Goal: Information Seeking & Learning: Learn about a topic

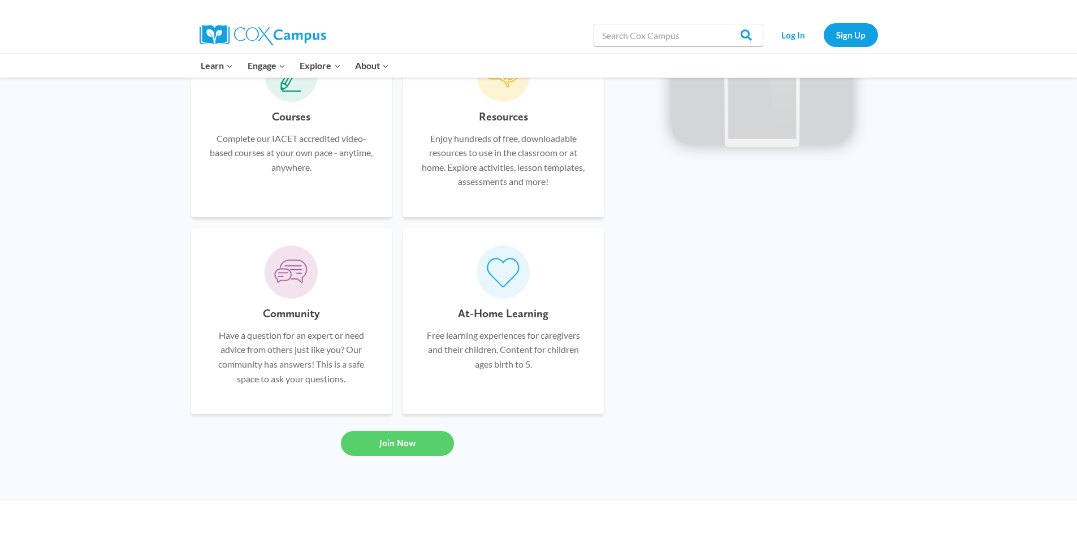
scroll to position [792, 0]
click at [641, 29] on input "Search in [URL][DOMAIN_NAME]" at bounding box center [679, 35] width 170 height 23
type input "trainings"
click at [719, 24] on input "Search" at bounding box center [741, 35] width 44 height 23
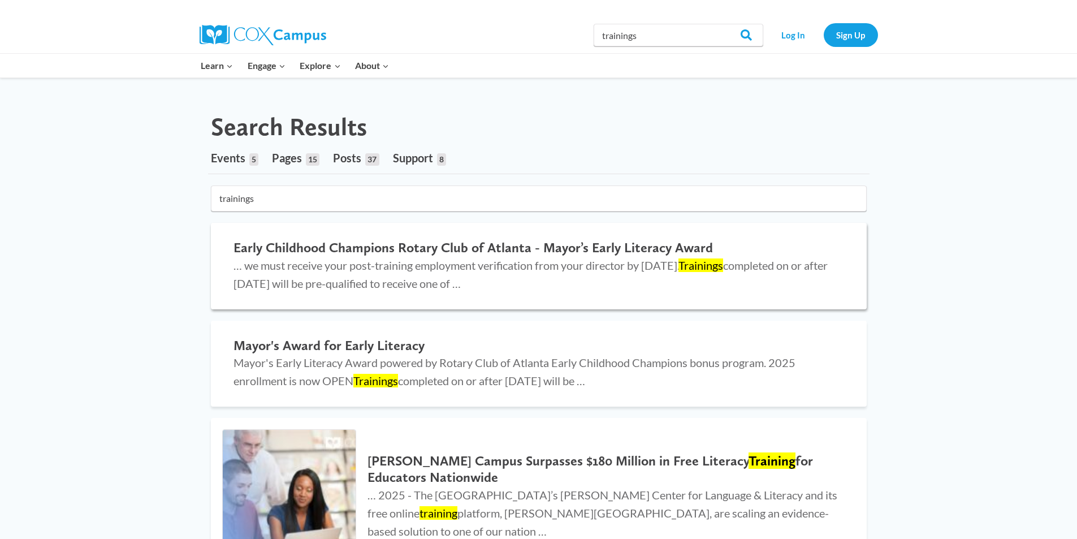
click at [429, 267] on span "… we must receive your post-training employment verification from your director…" at bounding box center [531, 274] width 594 height 32
click at [659, 41] on input "trainings" at bounding box center [679, 35] width 170 height 23
type input "trainings for hours"
click at [719, 24] on input "Search" at bounding box center [741, 35] width 44 height 23
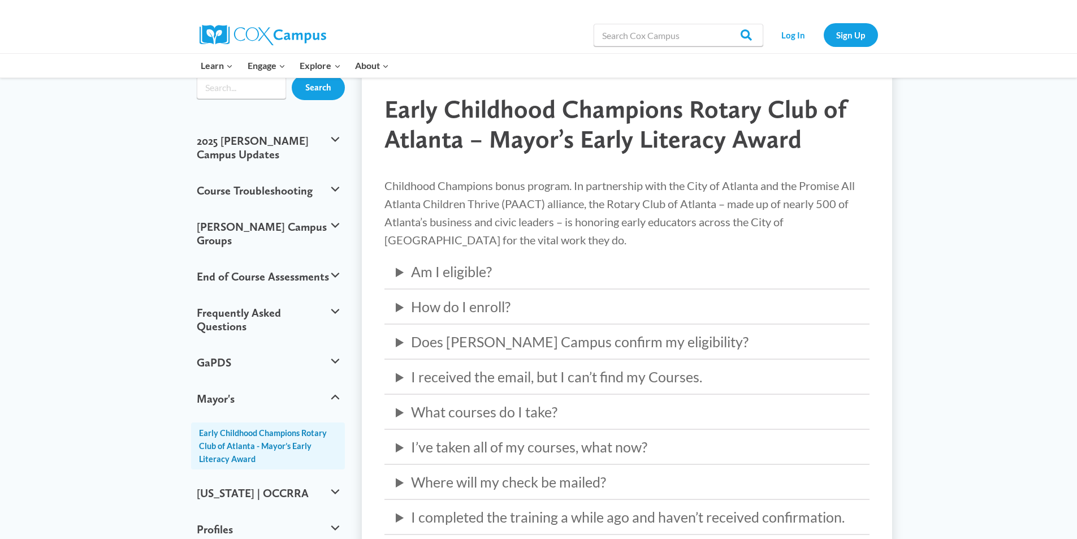
scroll to position [57, 0]
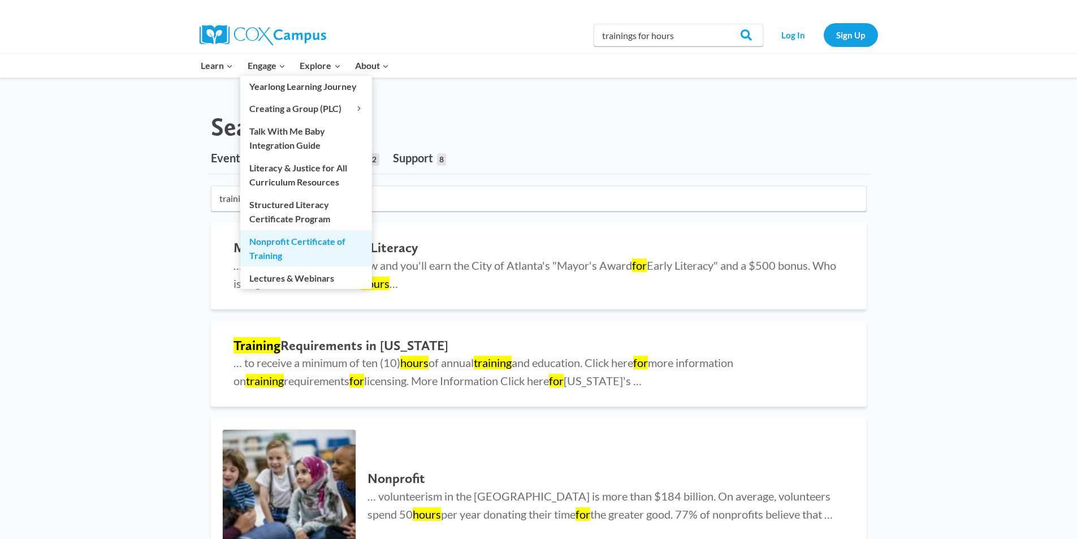
click at [269, 252] on link "Nonprofit Certificate of Training" at bounding box center [306, 248] width 132 height 36
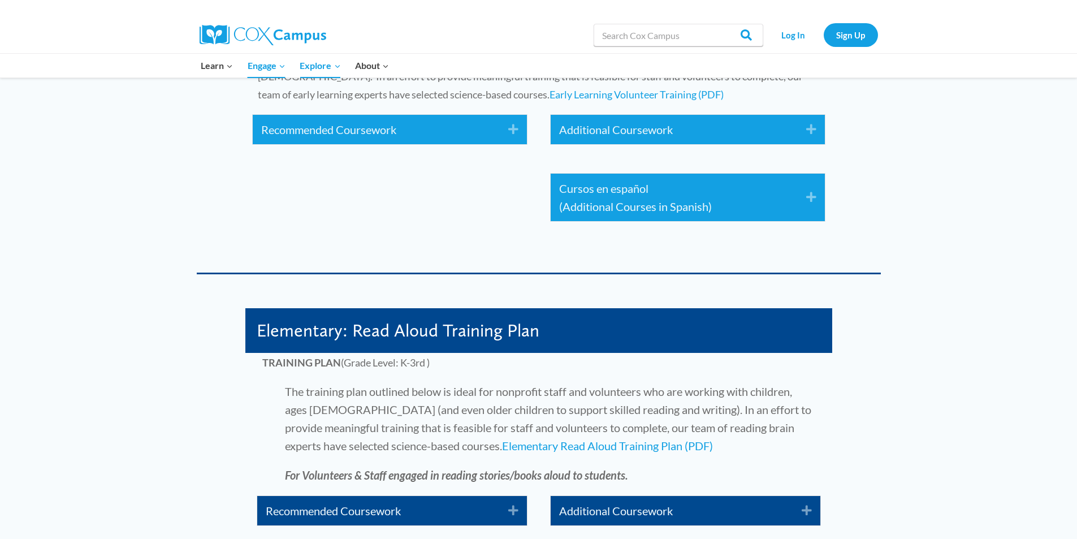
scroll to position [1923, 0]
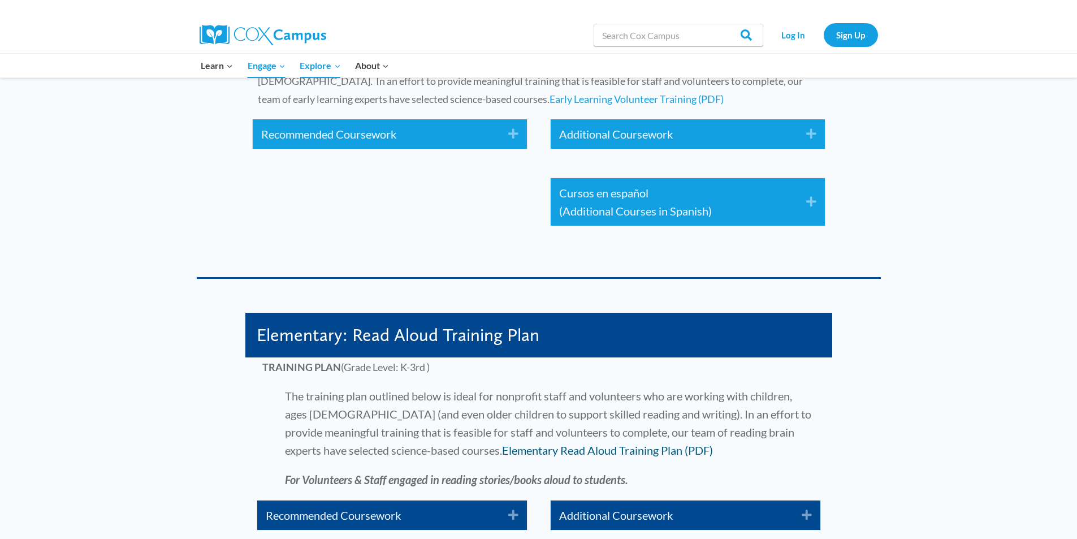
click at [508, 451] on link "Elementary Read Aloud Training Plan (PDF)" at bounding box center [607, 450] width 211 height 14
